Goal: Obtain resource: Download file/media

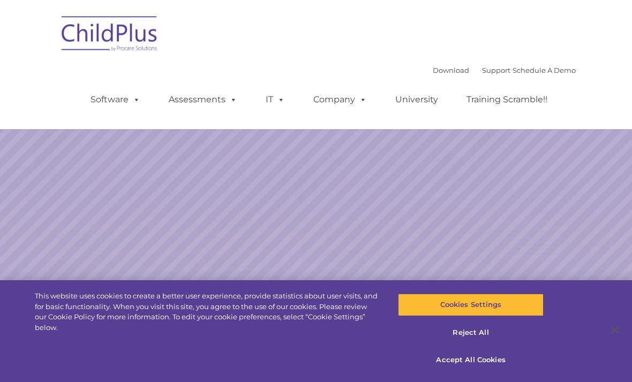
select select "MEDIUM"
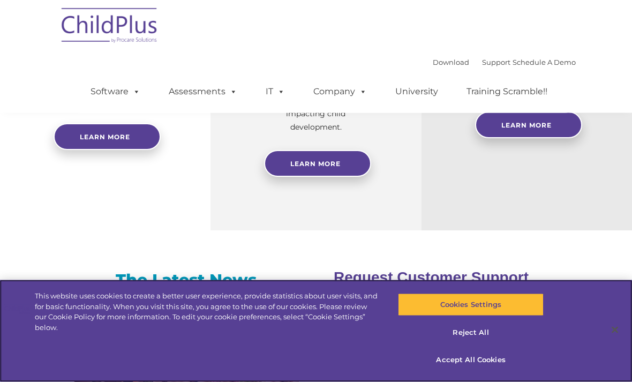
scroll to position [534, 0]
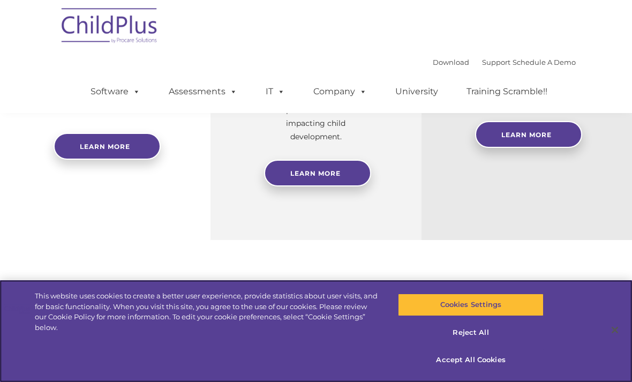
click at [507, 316] on button "Cookies Settings" at bounding box center [470, 305] width 145 height 23
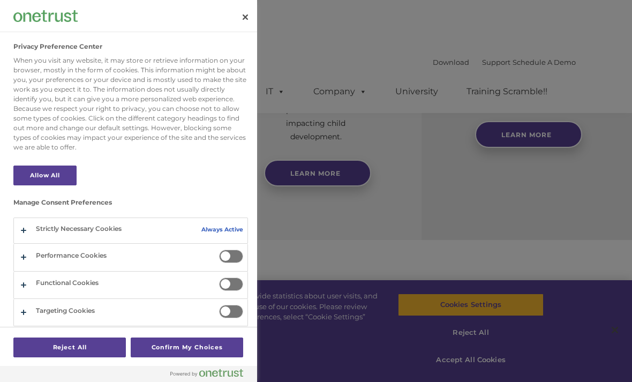
click at [557, 182] on div at bounding box center [316, 191] width 632 height 382
click at [249, 20] on button "Close" at bounding box center [246, 17] width 24 height 24
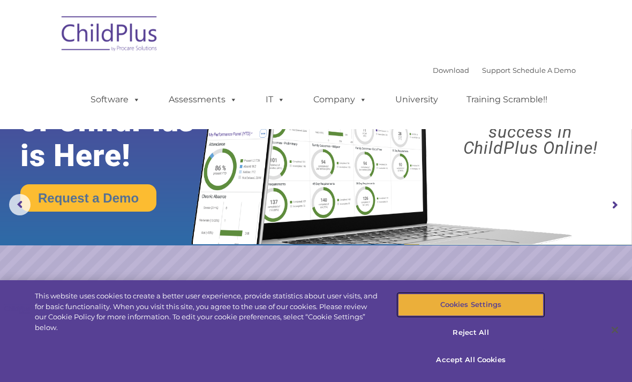
scroll to position [0, 0]
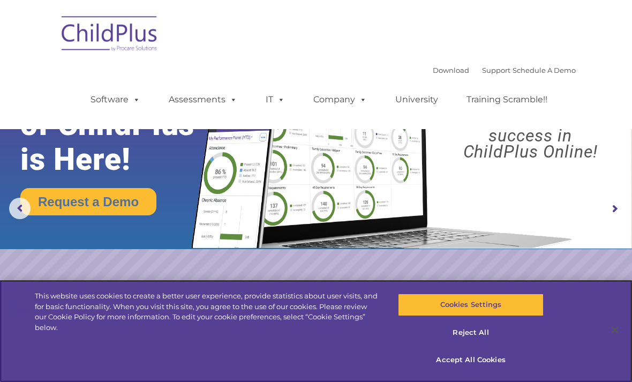
click at [476, 339] on button "Reject All" at bounding box center [470, 333] width 145 height 23
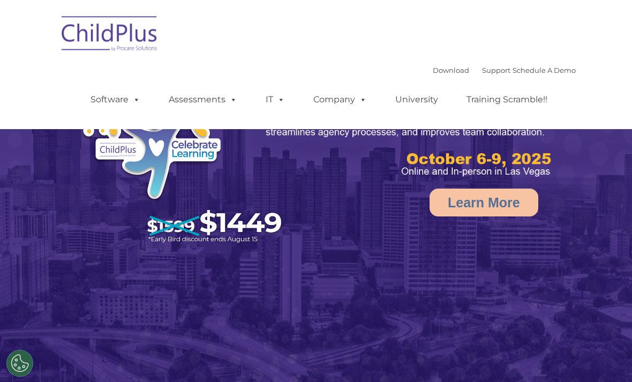
select select "MEDIUM"
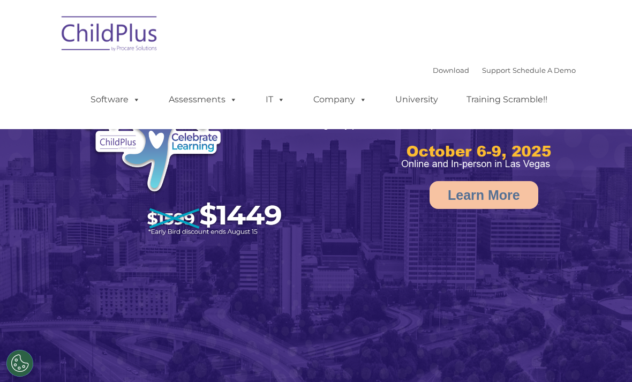
select select "MEDIUM"
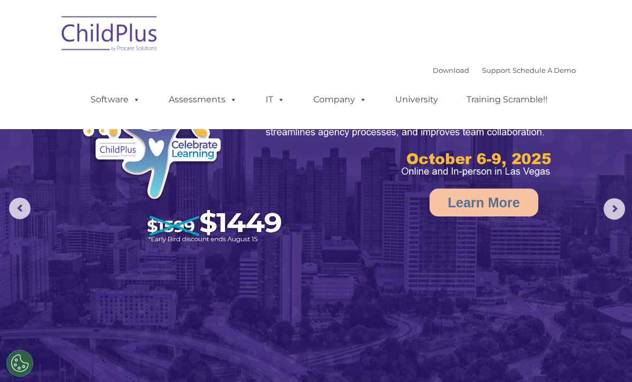
click at [140, 104] on span at bounding box center [135, 99] width 12 height 10
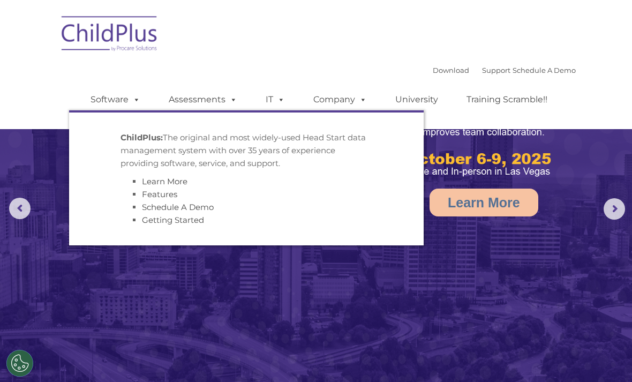
click at [270, 103] on link "IT" at bounding box center [275, 99] width 41 height 21
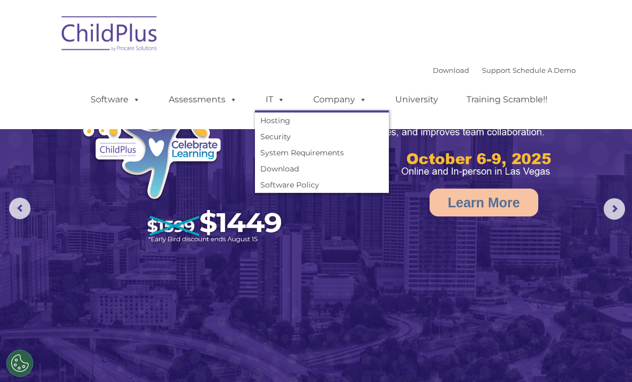
click at [360, 104] on span at bounding box center [361, 99] width 12 height 10
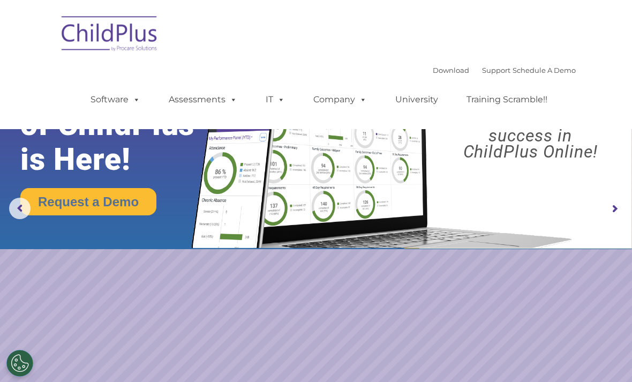
click at [442, 68] on link "Download" at bounding box center [451, 70] width 36 height 9
